Goal: Information Seeking & Learning: Learn about a topic

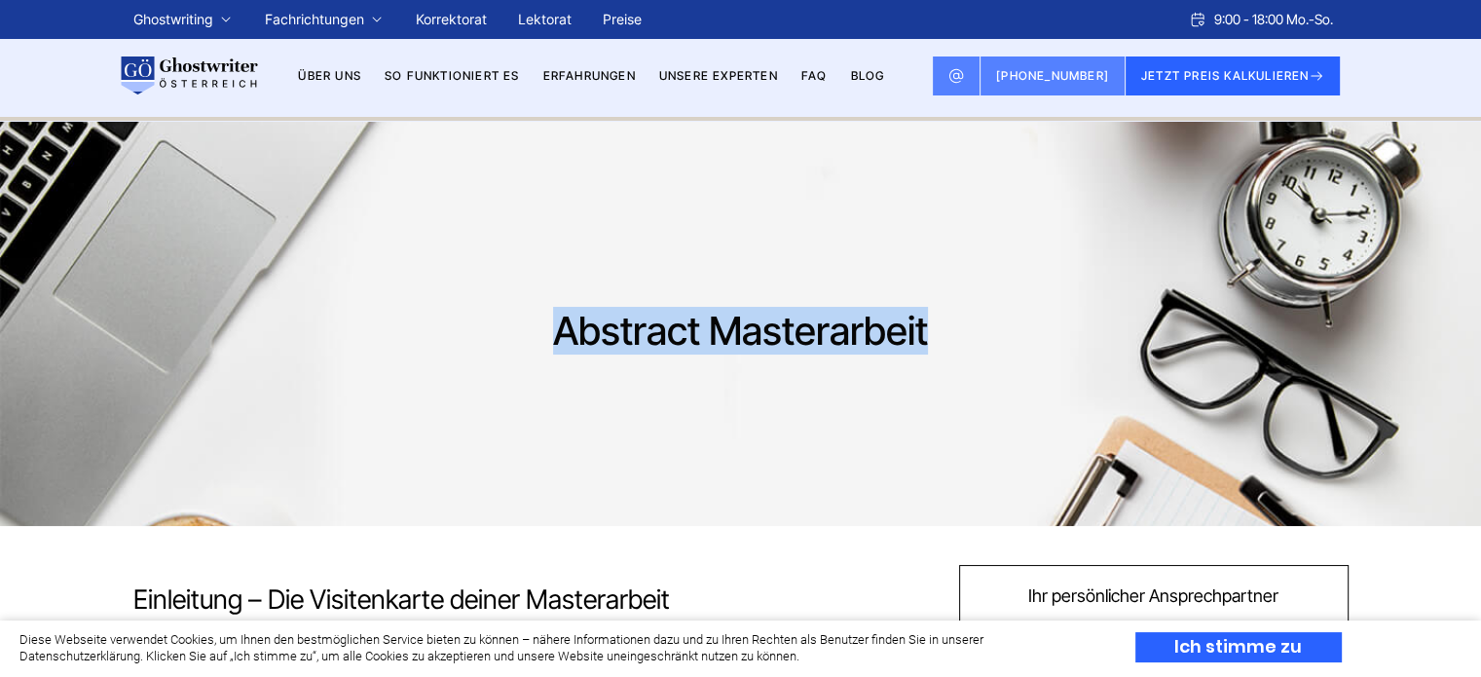
drag, startPoint x: 934, startPoint y: 335, endPoint x: 551, endPoint y: 332, distance: 382.6
click at [551, 332] on h1 "Abstract Masterarbeit" at bounding box center [740, 331] width 698 height 47
copy h1 "Abstract Masterarbeit"
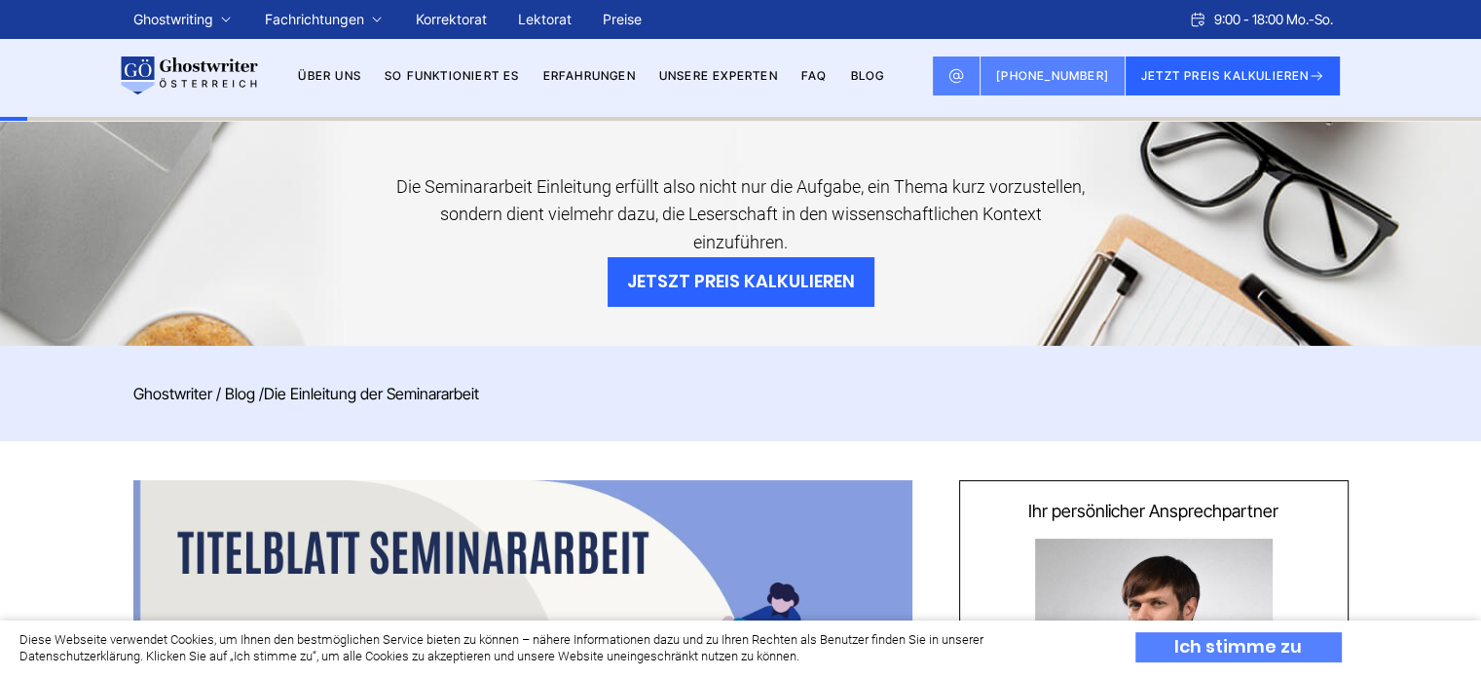
scroll to position [682, 0]
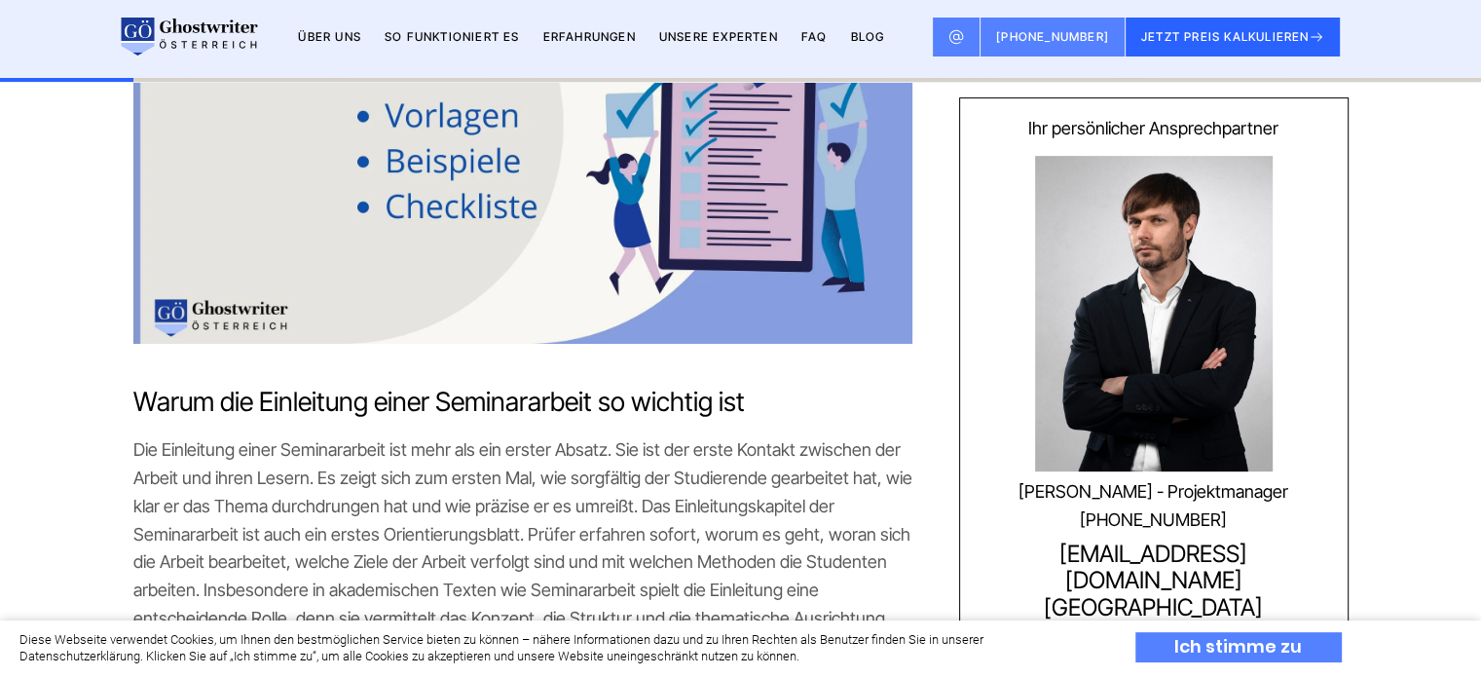
click at [1248, 650] on div "Ich stimme zu" at bounding box center [1238, 647] width 206 height 30
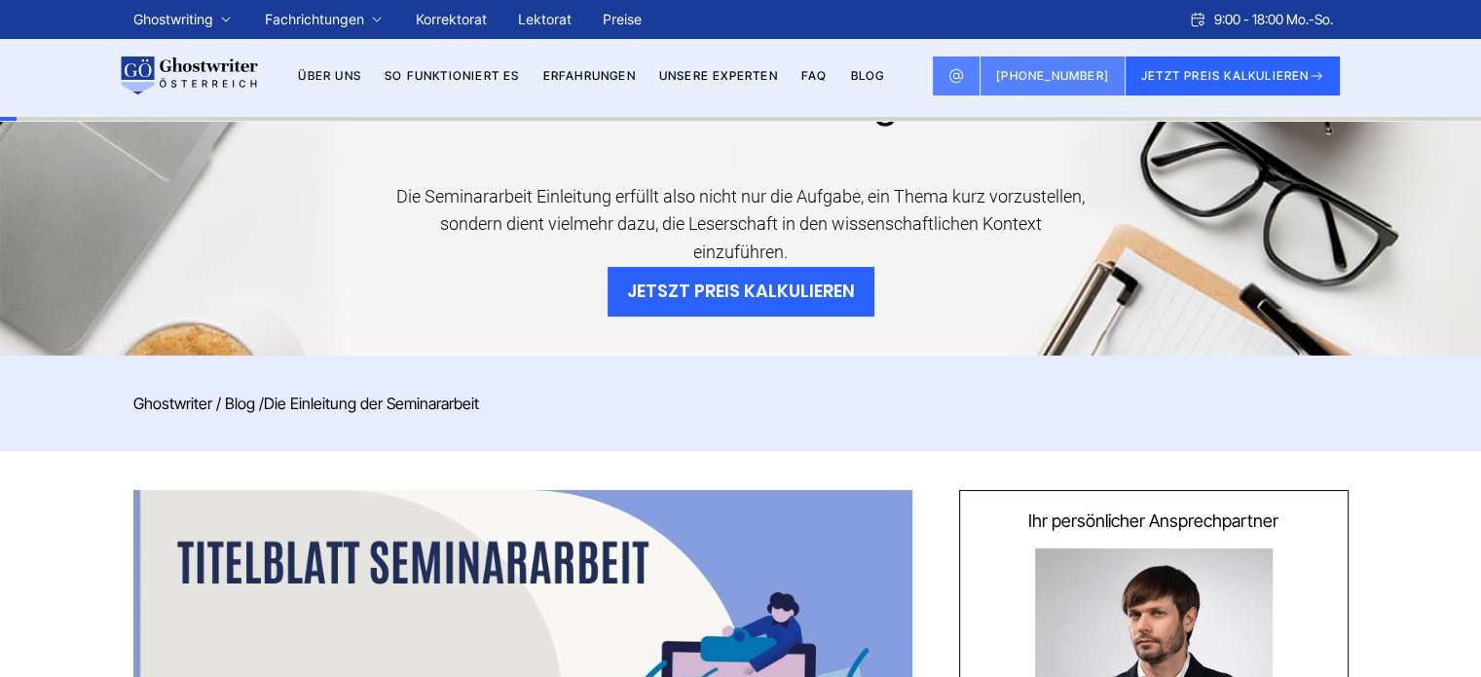
scroll to position [0, 0]
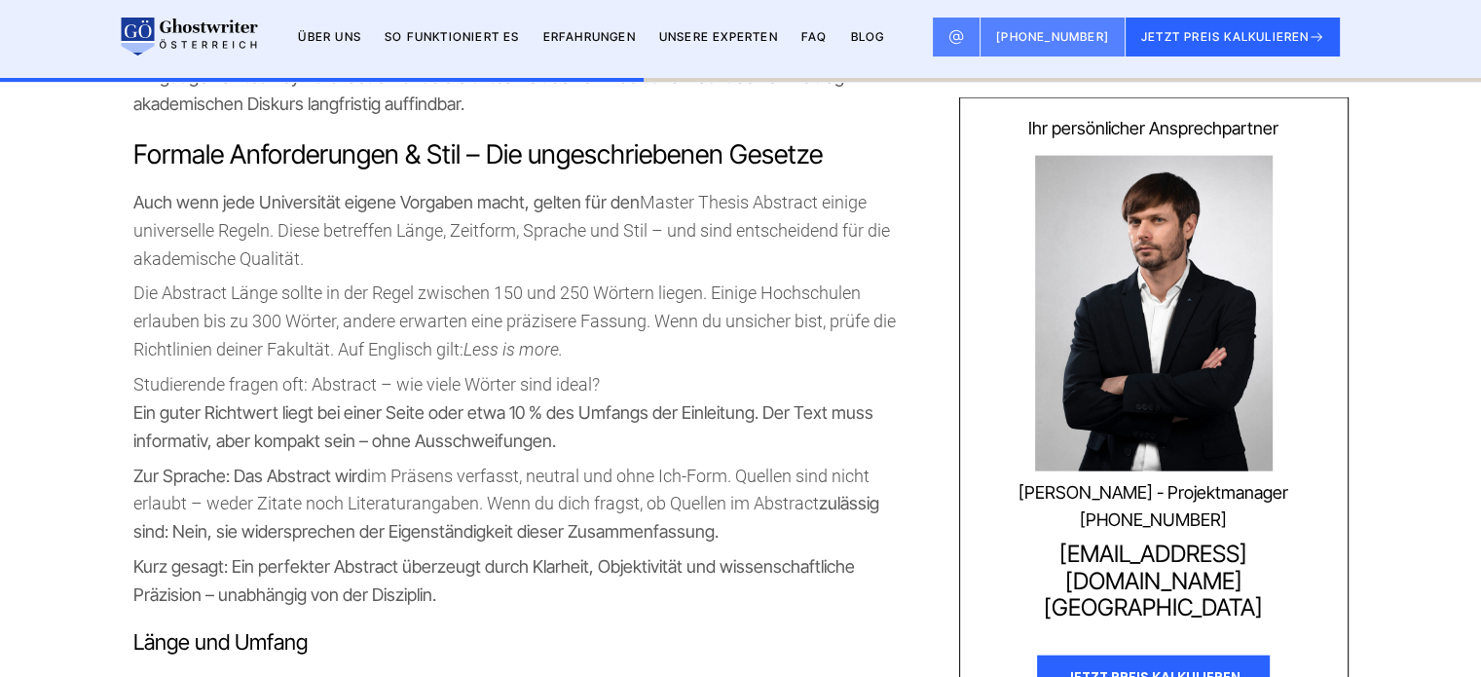
scroll to position [4576, 0]
